Goal: Task Accomplishment & Management: Manage account settings

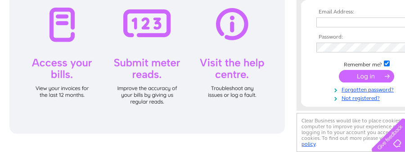
scroll to position [134, 0]
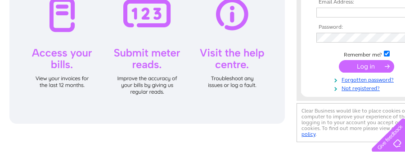
type input "eleanor@aratac.com"
click at [361, 65] on input "submit" at bounding box center [366, 66] width 55 height 13
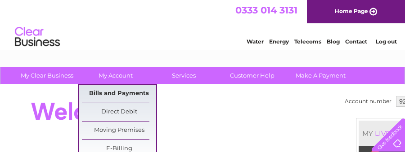
click at [130, 93] on link "Bills and Payments" at bounding box center [119, 94] width 74 height 18
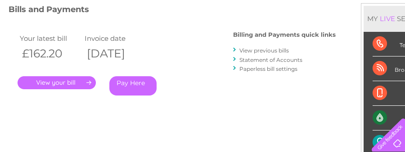
scroll to position [134, 0]
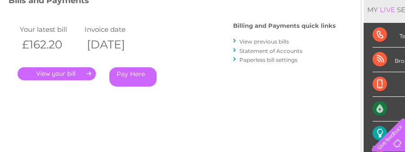
click at [60, 73] on link "." at bounding box center [57, 73] width 78 height 13
